Goal: Task Accomplishment & Management: Use online tool/utility

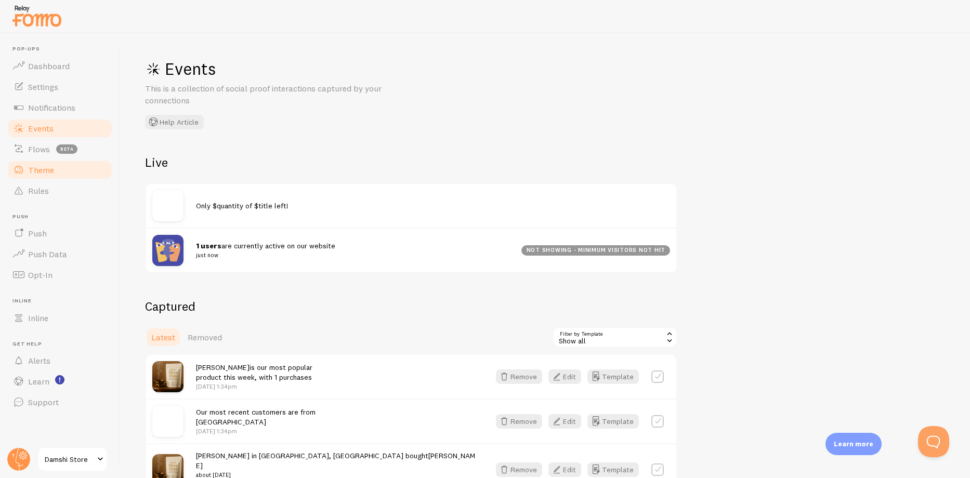
click at [48, 171] on span "Theme" at bounding box center [41, 170] width 26 height 10
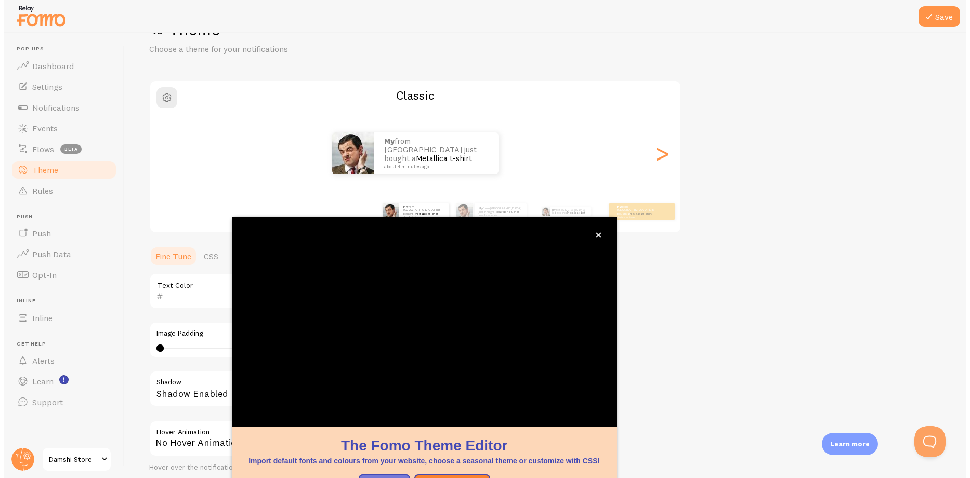
scroll to position [40, 0]
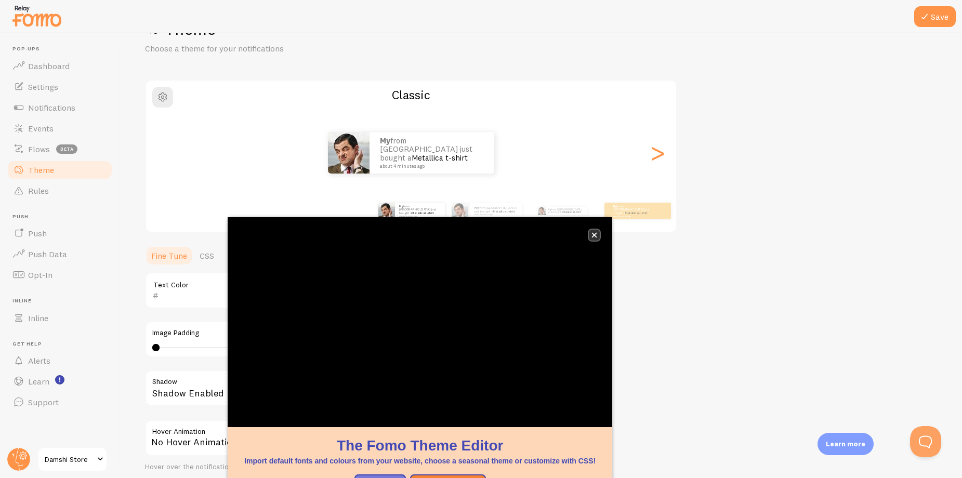
click at [592, 235] on icon "close," at bounding box center [594, 235] width 6 height 6
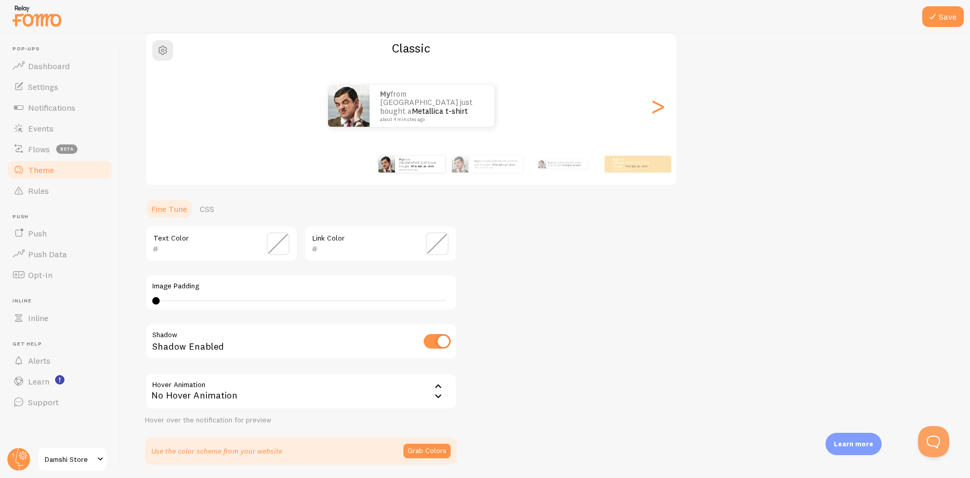
scroll to position [123, 0]
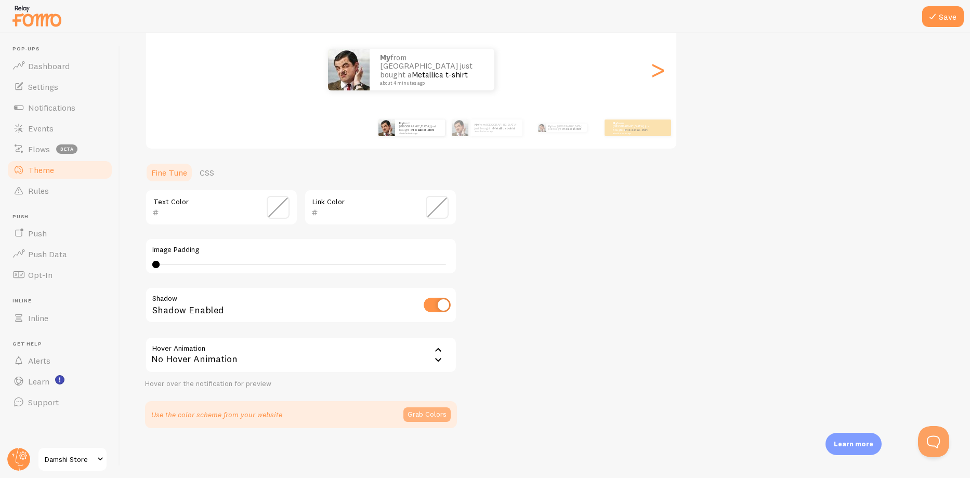
click at [419, 419] on button "Grab Colors" at bounding box center [426, 414] width 47 height 15
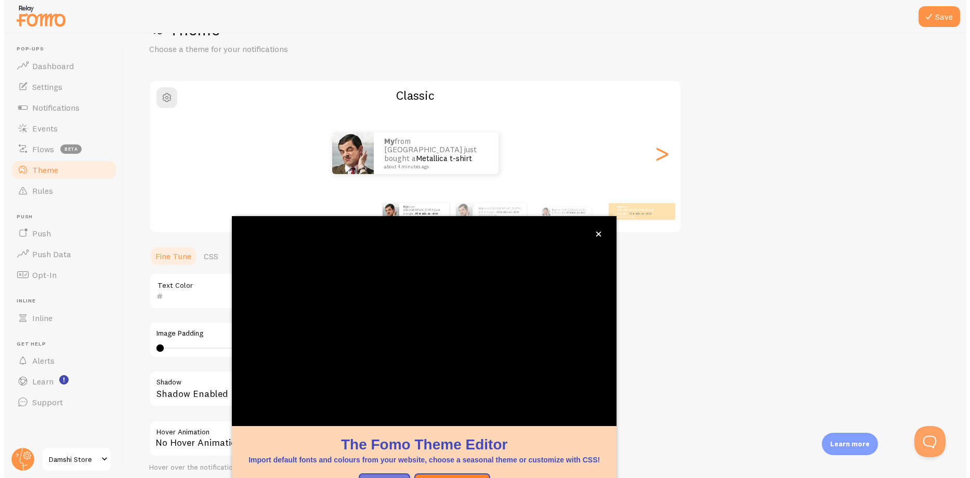
scroll to position [40, 0]
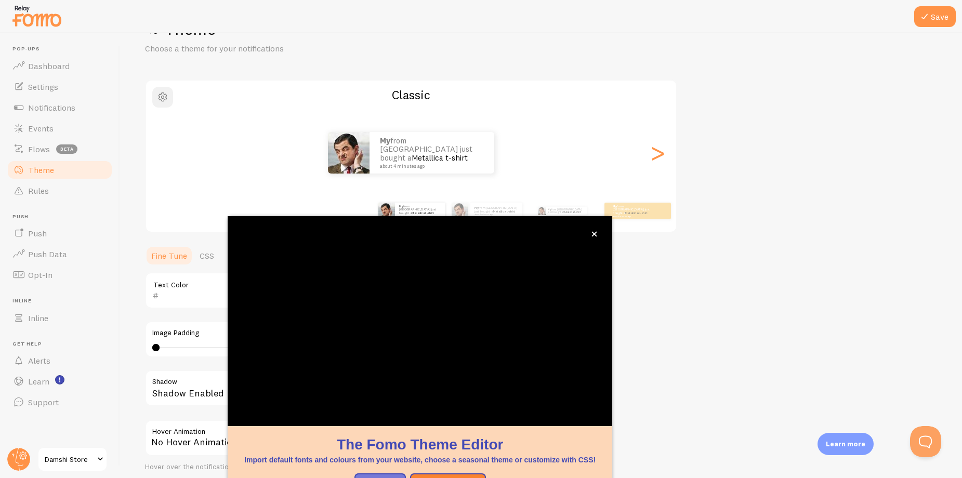
click at [163, 96] on span "button" at bounding box center [162, 97] width 12 height 12
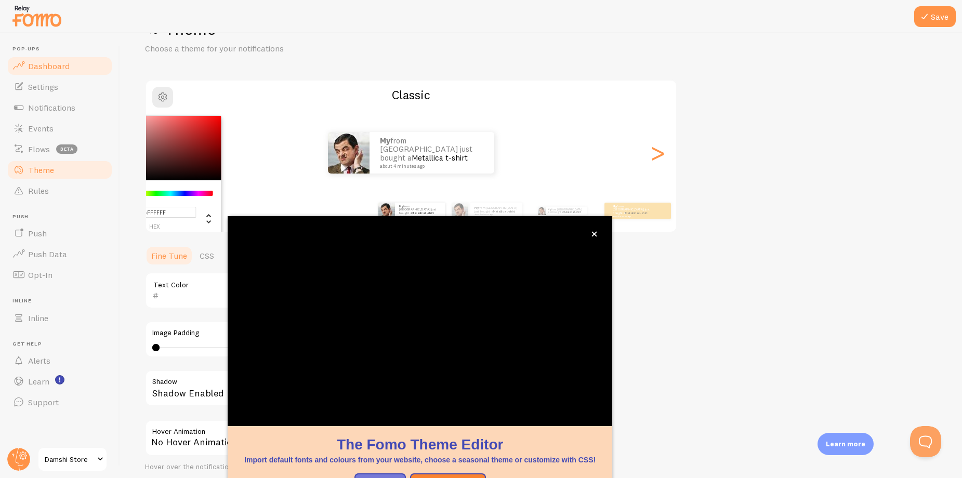
click at [40, 66] on span "Dashboard" at bounding box center [49, 66] width 42 height 10
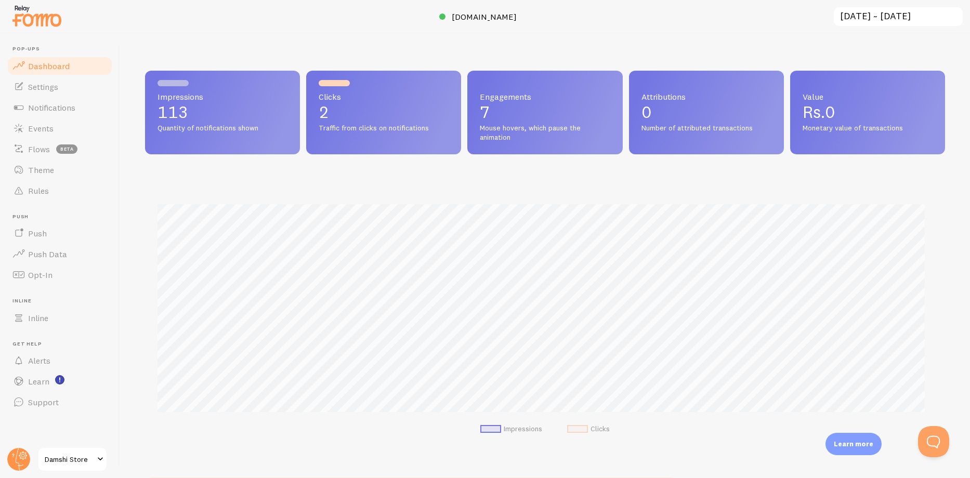
scroll to position [273, 792]
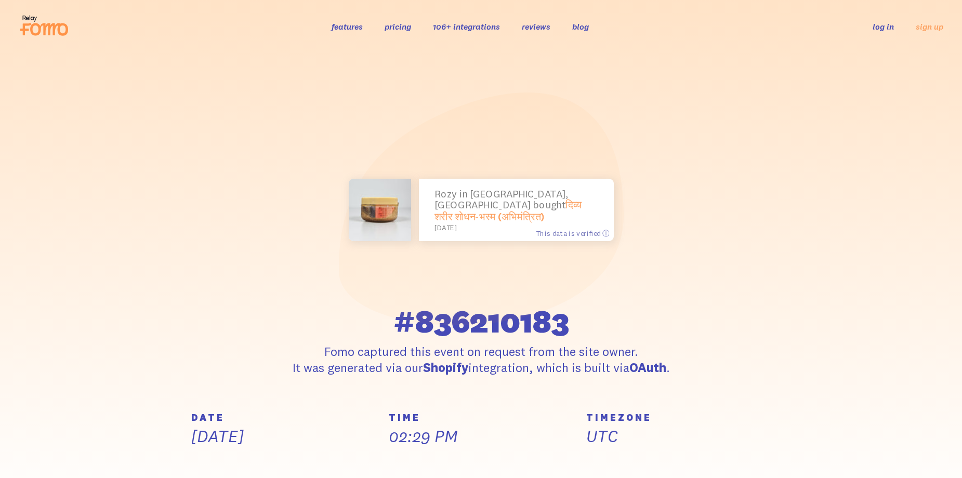
click at [480, 28] on link "106+ integrations" at bounding box center [466, 26] width 67 height 10
